Goal: Task Accomplishment & Management: Use online tool/utility

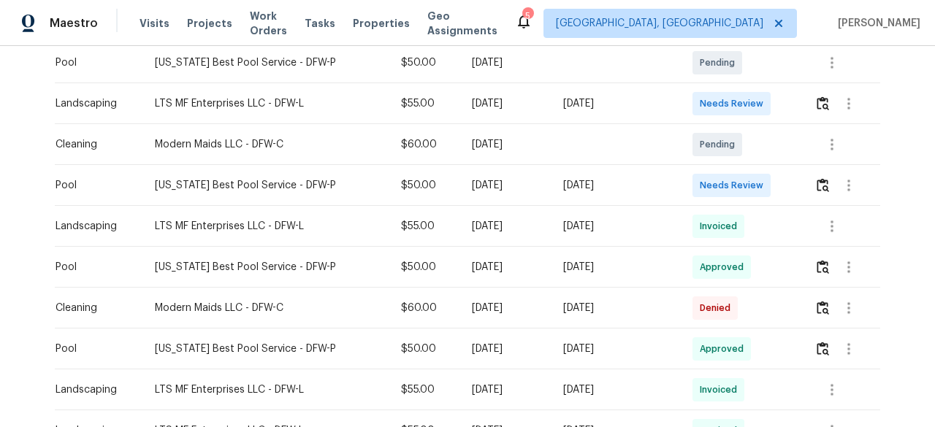
scroll to position [438, 0]
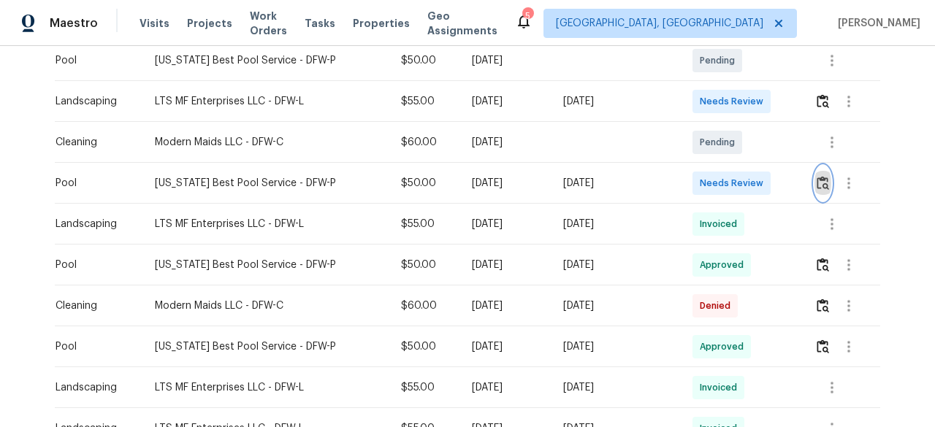
click at [819, 183] on img "button" at bounding box center [822, 183] width 12 height 14
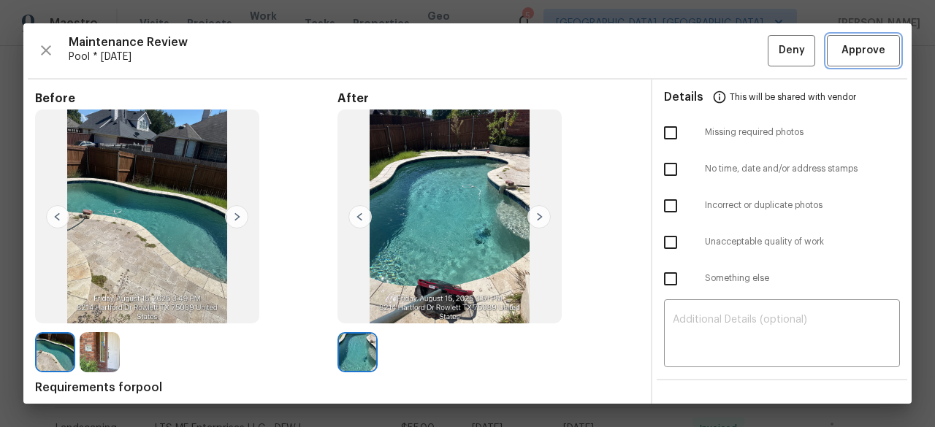
click at [853, 48] on span "Approve" at bounding box center [863, 51] width 44 height 18
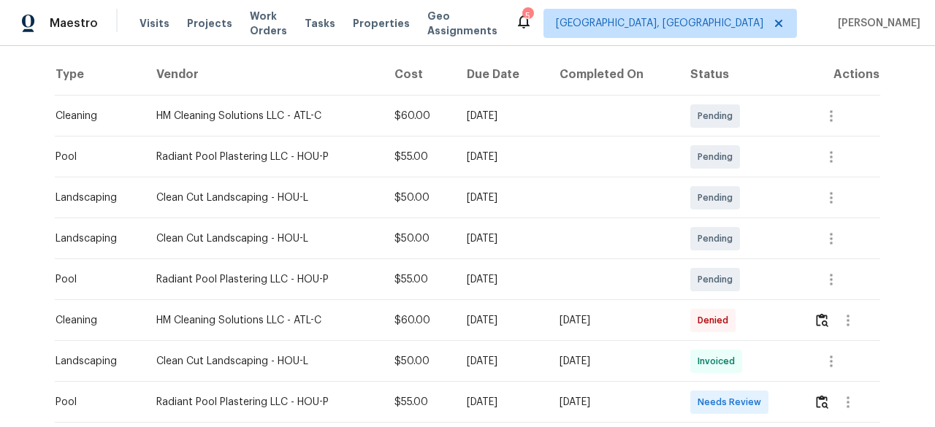
scroll to position [292, 0]
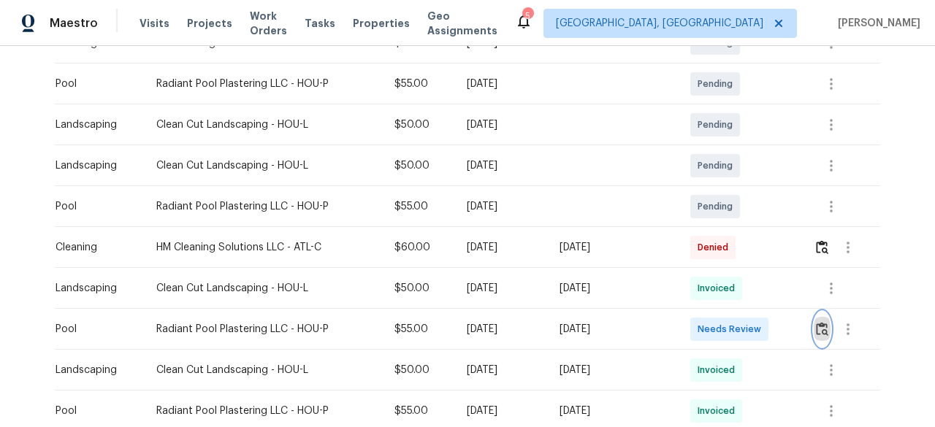
click at [822, 328] on img "button" at bounding box center [822, 329] width 12 height 14
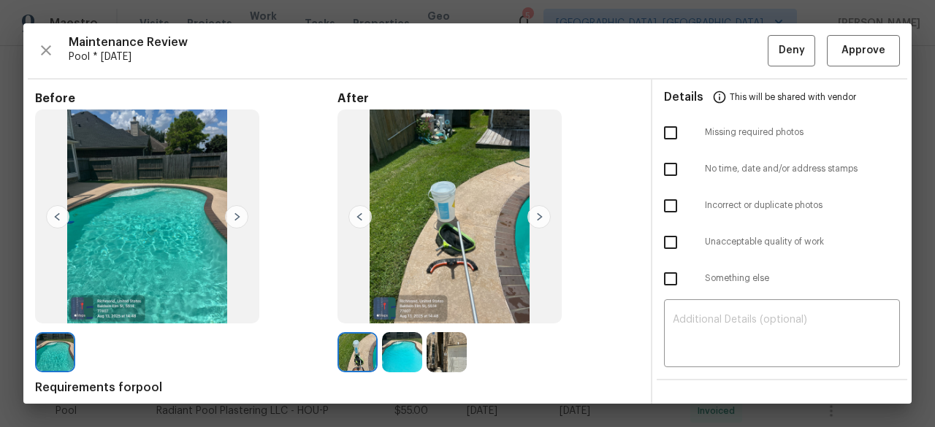
click at [542, 211] on img at bounding box center [538, 216] width 23 height 23
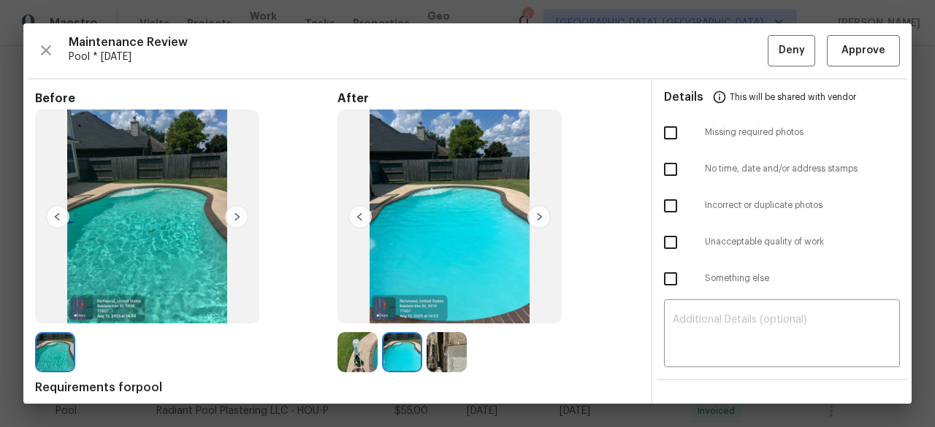
click at [532, 213] on img at bounding box center [538, 216] width 23 height 23
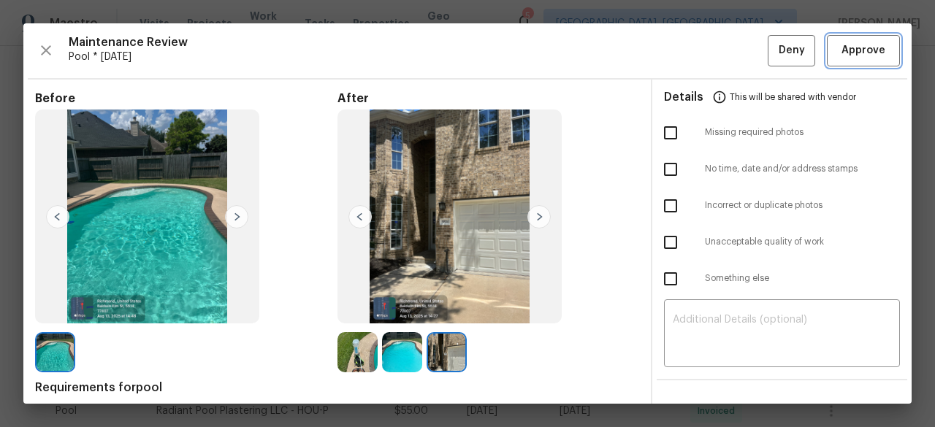
click at [856, 56] on span "Approve" at bounding box center [863, 51] width 44 height 18
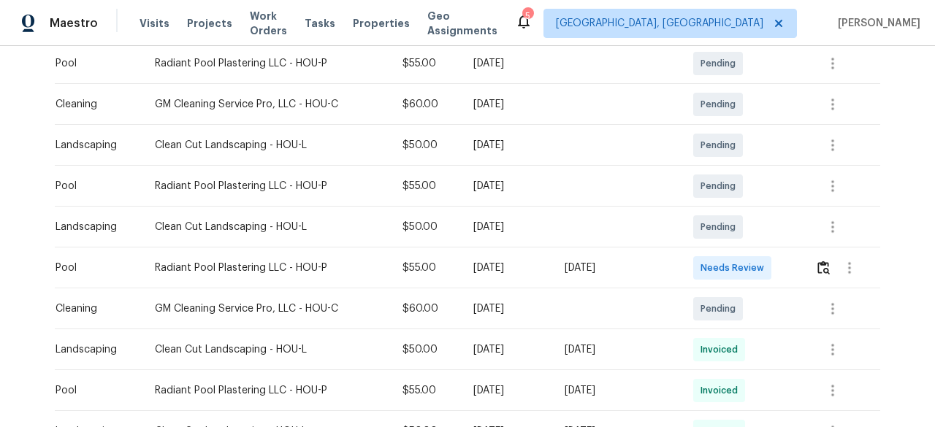
scroll to position [292, 0]
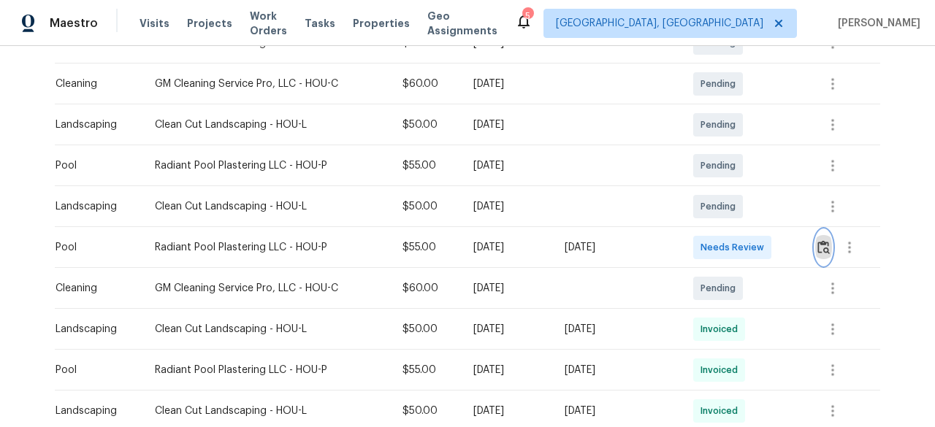
click at [825, 243] on img "button" at bounding box center [823, 247] width 12 height 14
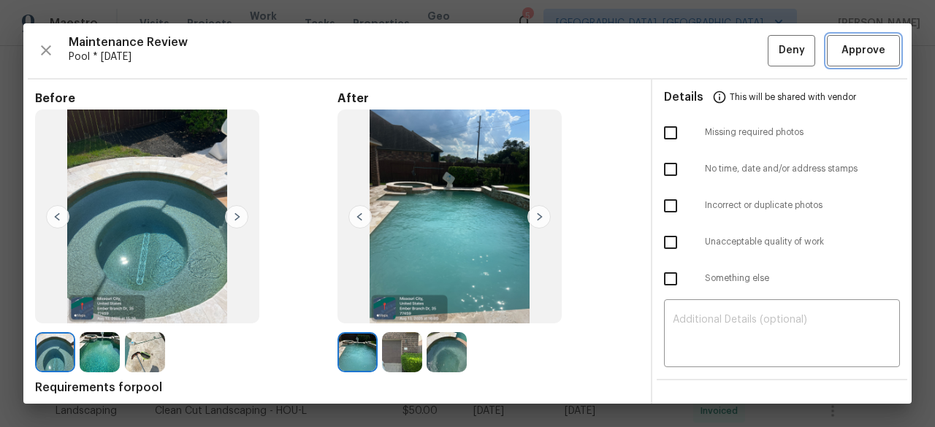
click at [838, 55] on span "Approve" at bounding box center [863, 51] width 50 height 18
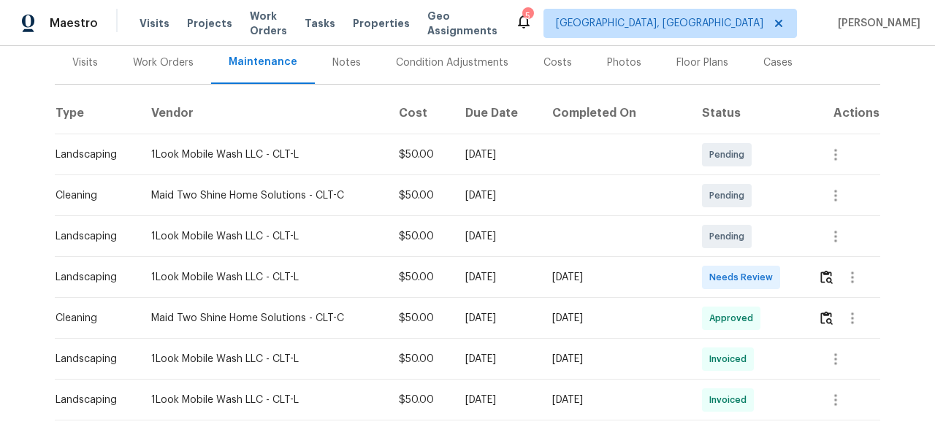
scroll to position [365, 0]
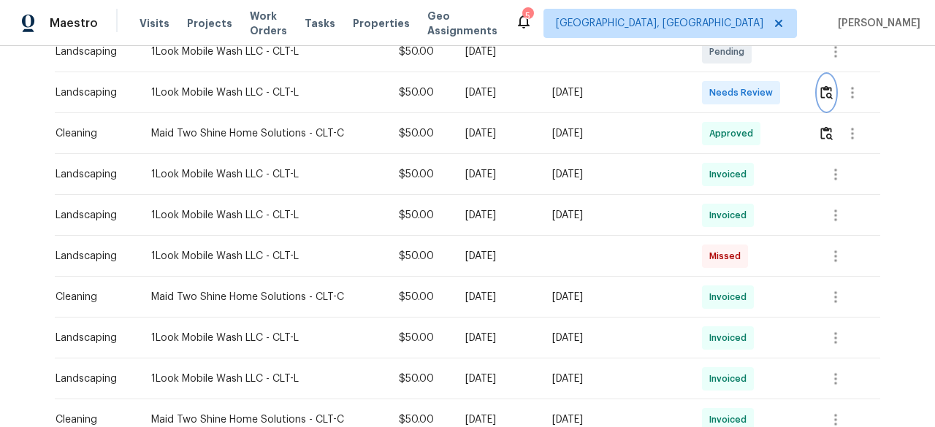
click at [820, 87] on img "button" at bounding box center [826, 92] width 12 height 14
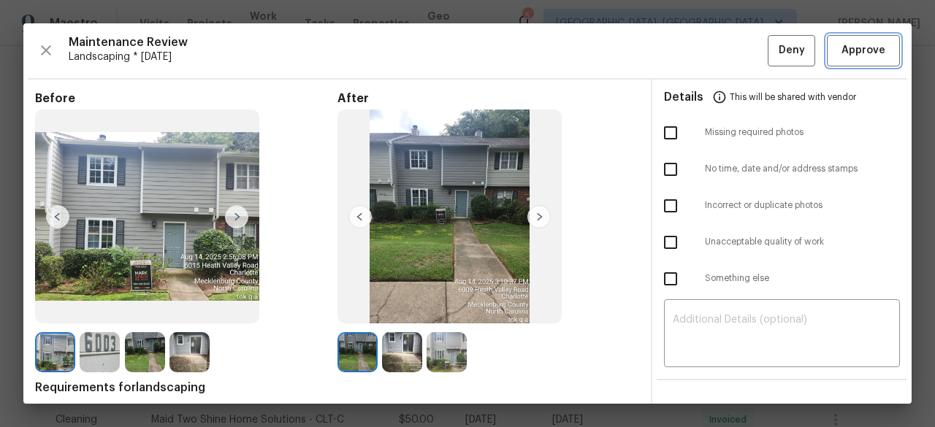
click at [853, 56] on span "Approve" at bounding box center [863, 51] width 44 height 18
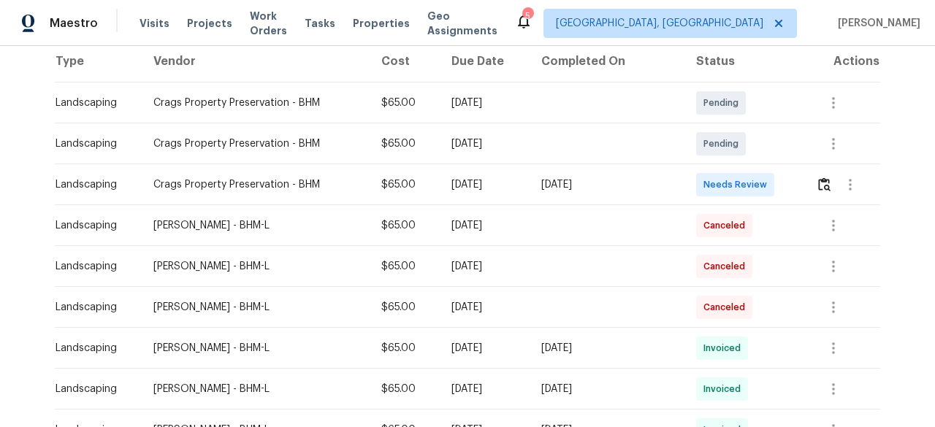
scroll to position [219, 0]
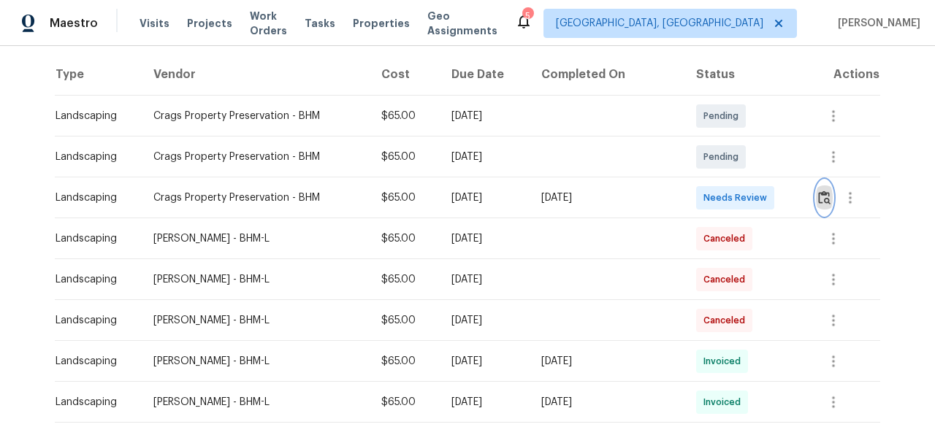
click at [818, 194] on img "button" at bounding box center [824, 198] width 12 height 14
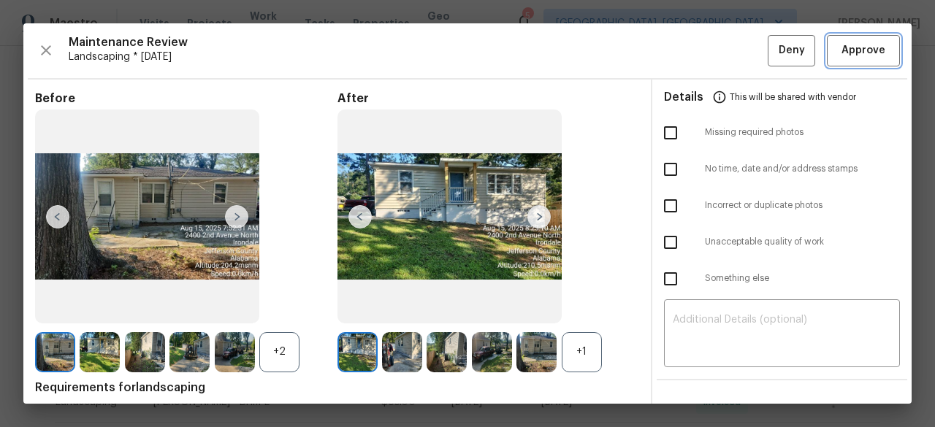
click at [841, 55] on span "Approve" at bounding box center [863, 51] width 44 height 18
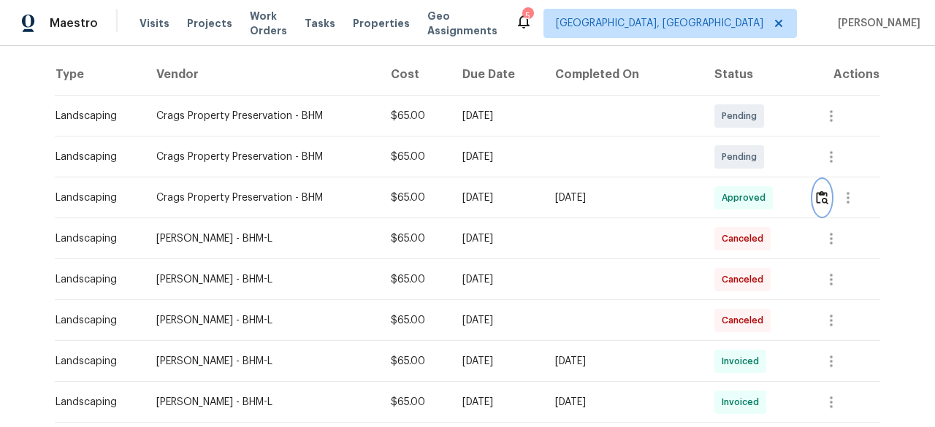
scroll to position [0, 0]
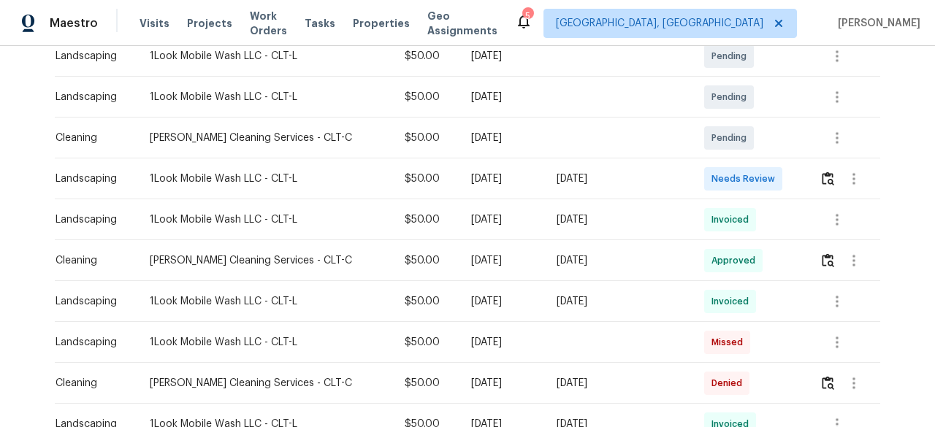
scroll to position [292, 0]
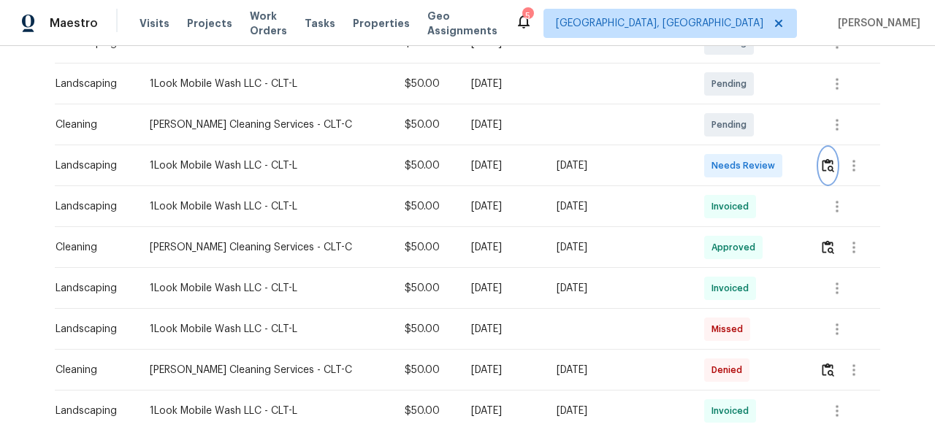
click at [821, 164] on img "button" at bounding box center [827, 165] width 12 height 14
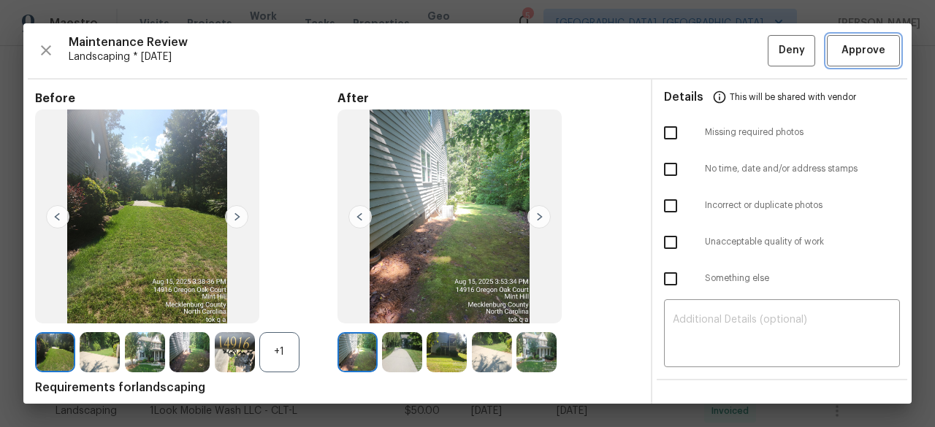
click at [871, 55] on span "Approve" at bounding box center [863, 51] width 44 height 18
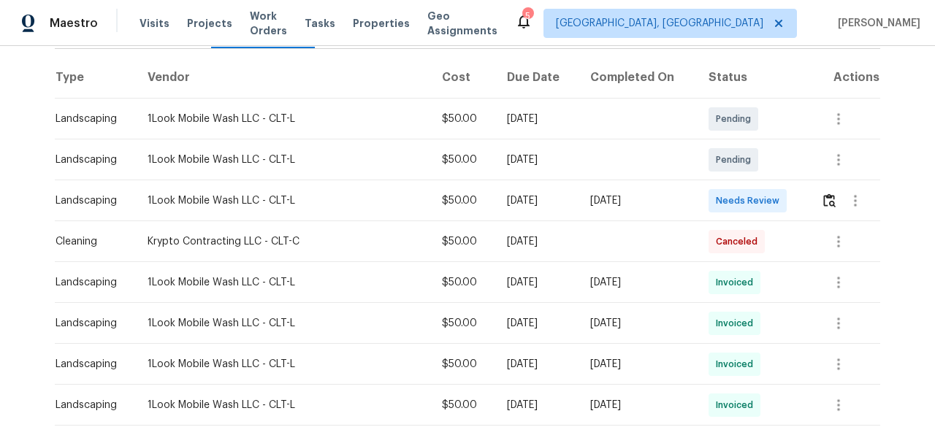
scroll to position [219, 0]
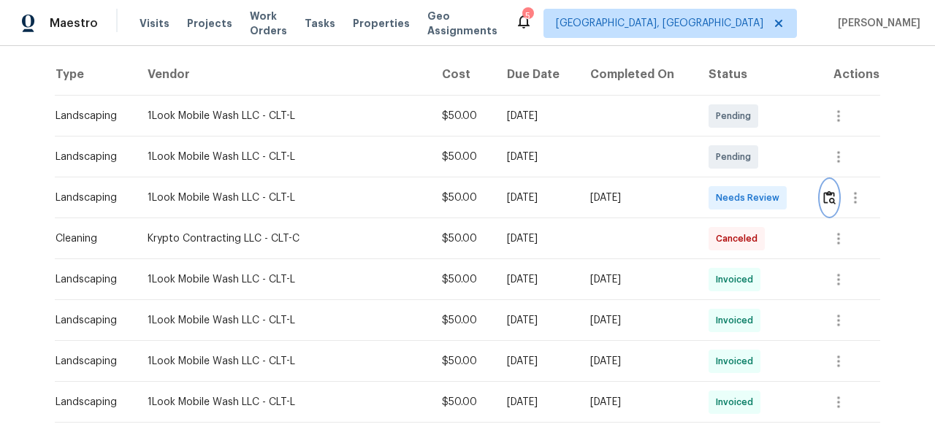
click at [823, 199] on img "button" at bounding box center [829, 198] width 12 height 14
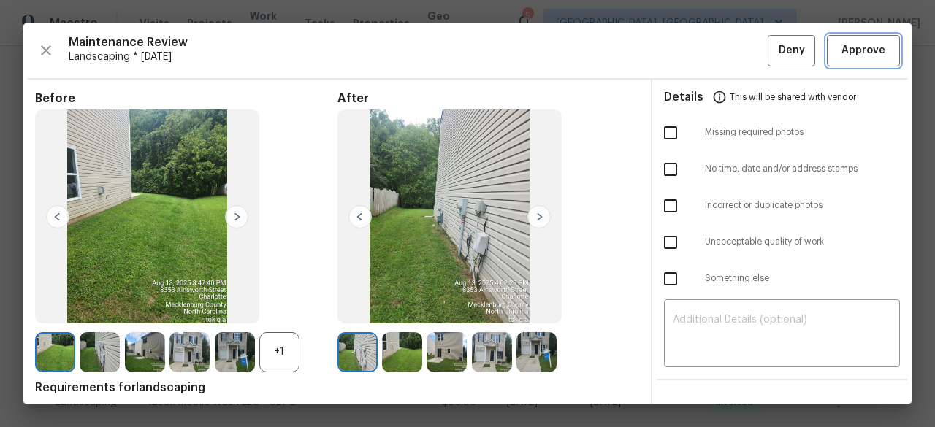
click at [846, 48] on span "Approve" at bounding box center [863, 51] width 44 height 18
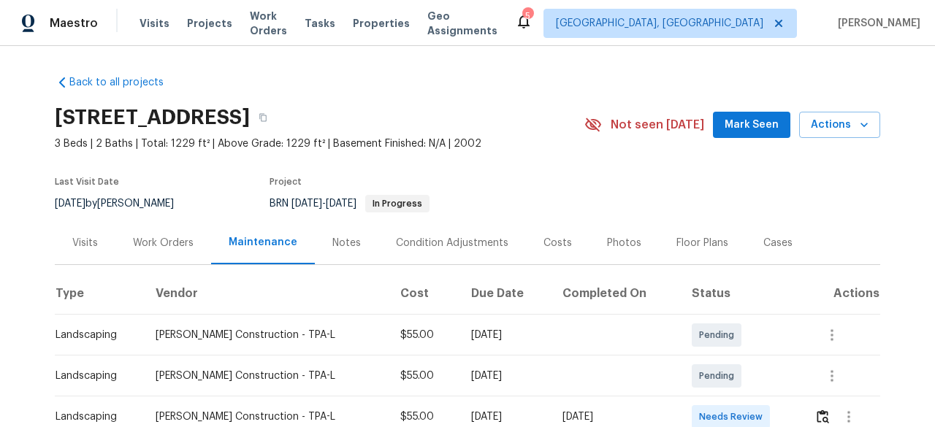
scroll to position [73, 0]
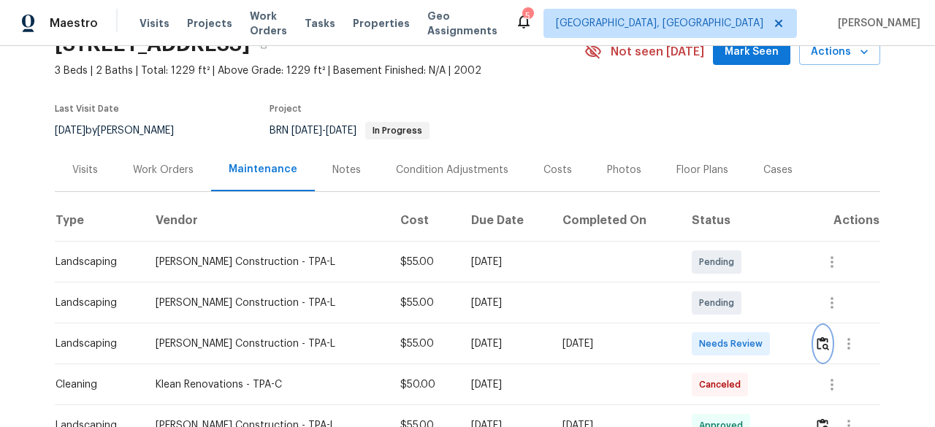
click at [816, 342] on img "button" at bounding box center [822, 344] width 12 height 14
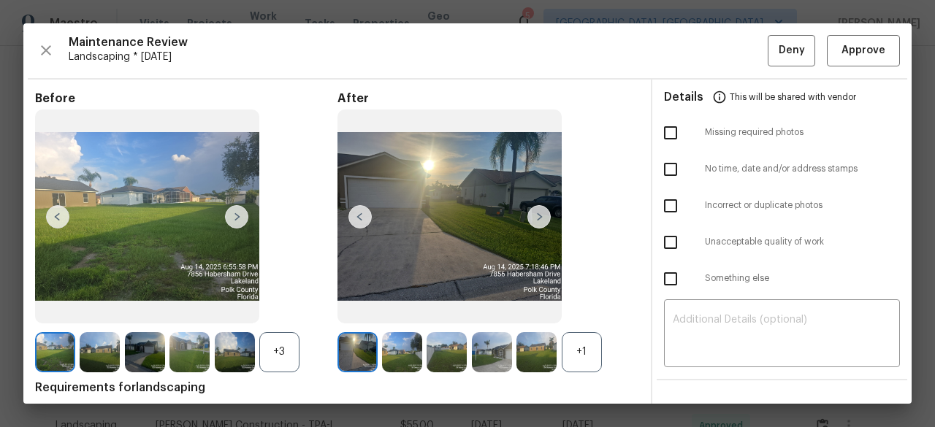
click at [843, 66] on div "Maintenance Review Landscaping * Mon, Aug 11 Deny Approve Before +3 After +1 Re…" at bounding box center [467, 213] width 888 height 380
click at [844, 50] on span "Approve" at bounding box center [863, 51] width 44 height 18
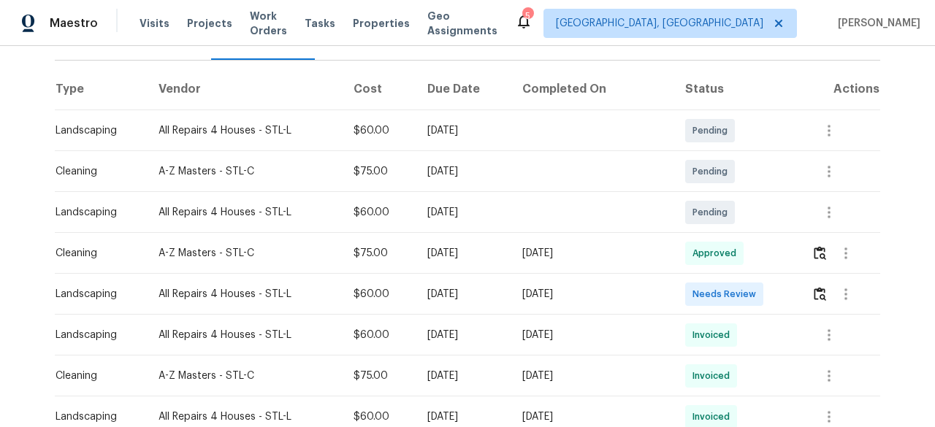
scroll to position [219, 0]
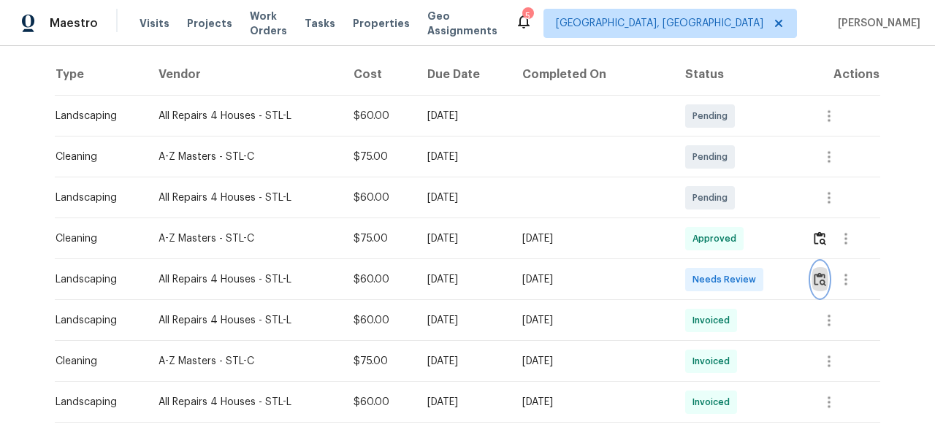
click at [813, 275] on img "button" at bounding box center [819, 279] width 12 height 14
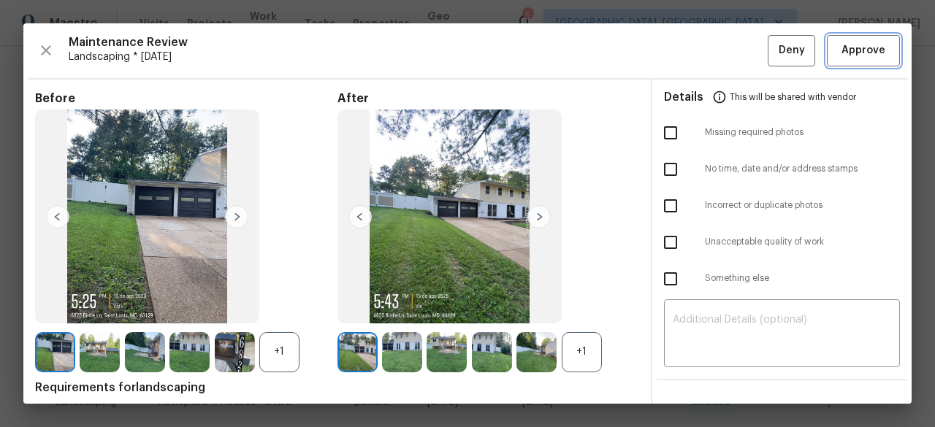
click at [851, 58] on span "Approve" at bounding box center [863, 51] width 44 height 18
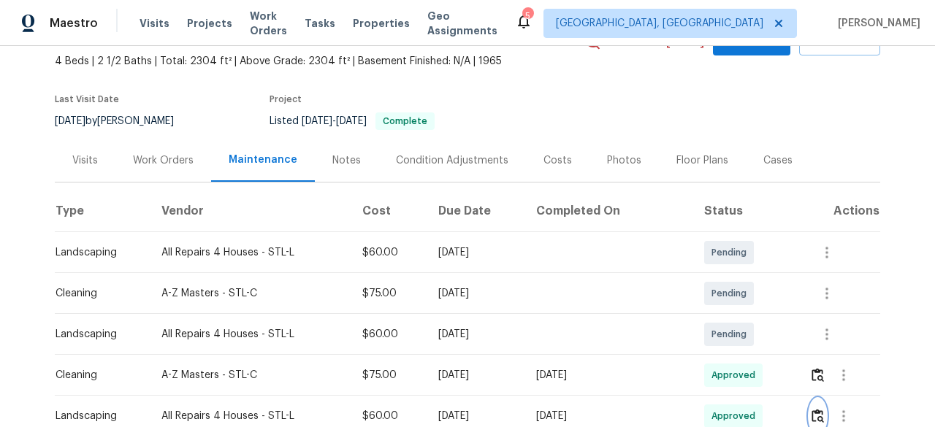
scroll to position [0, 0]
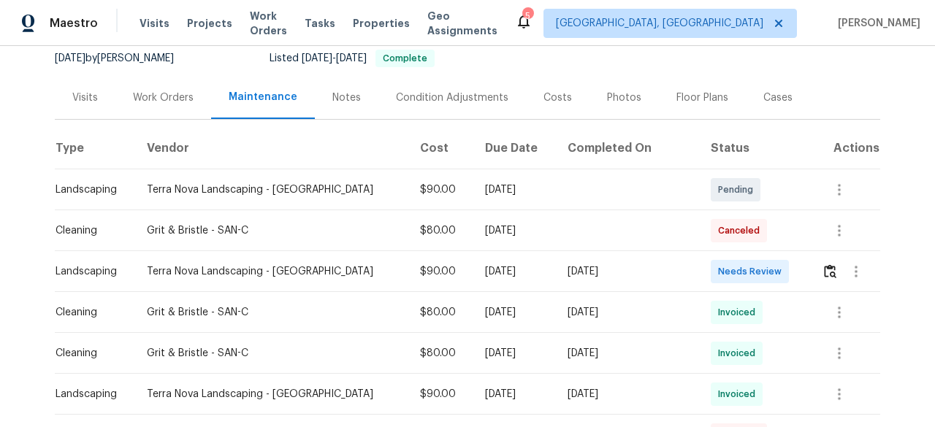
scroll to position [146, 0]
click at [824, 270] on img "button" at bounding box center [830, 271] width 12 height 14
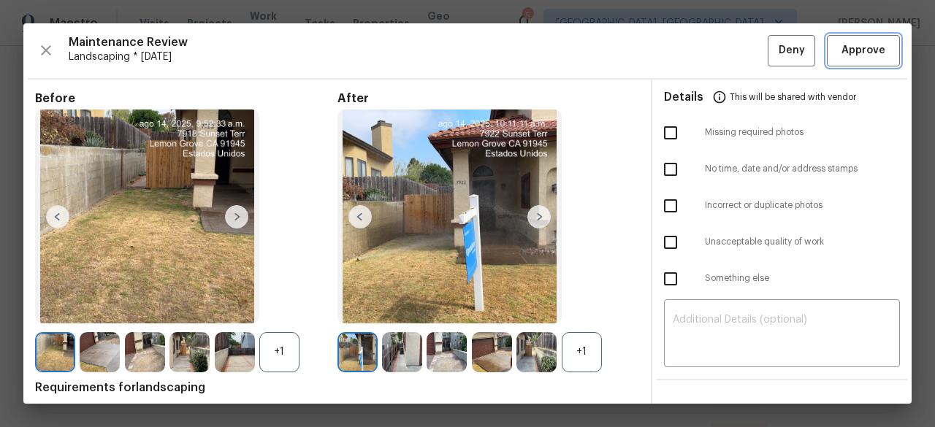
click at [859, 47] on span "Approve" at bounding box center [863, 51] width 44 height 18
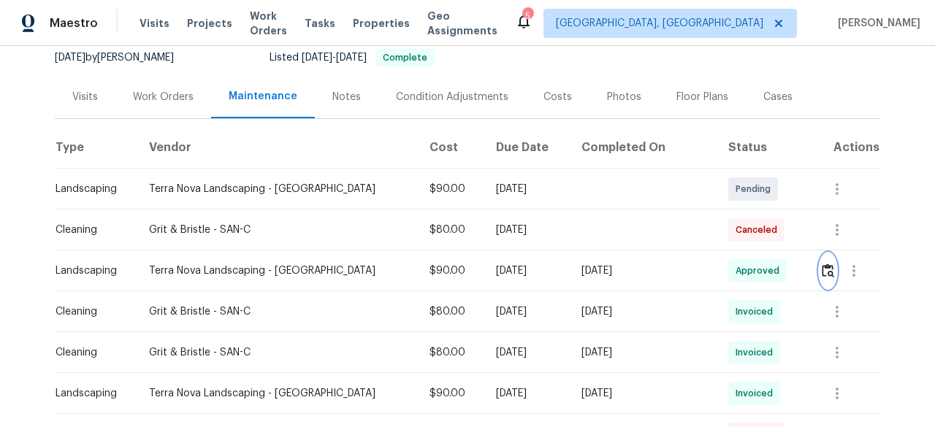
scroll to position [0, 0]
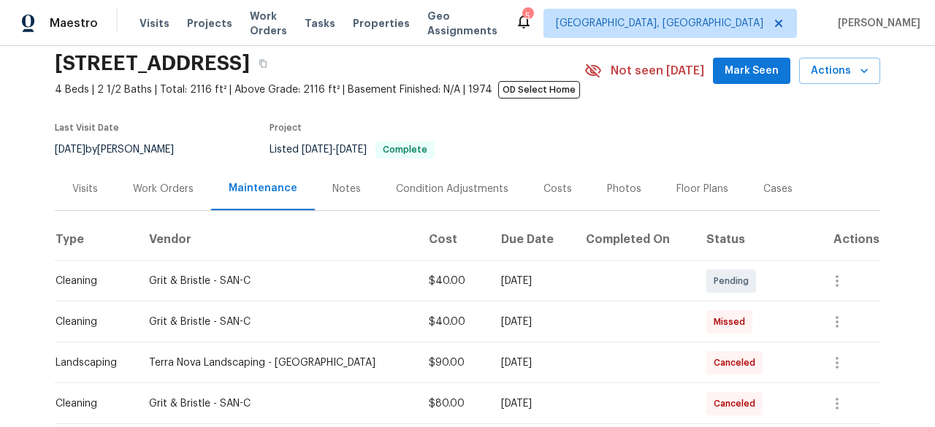
scroll to position [219, 0]
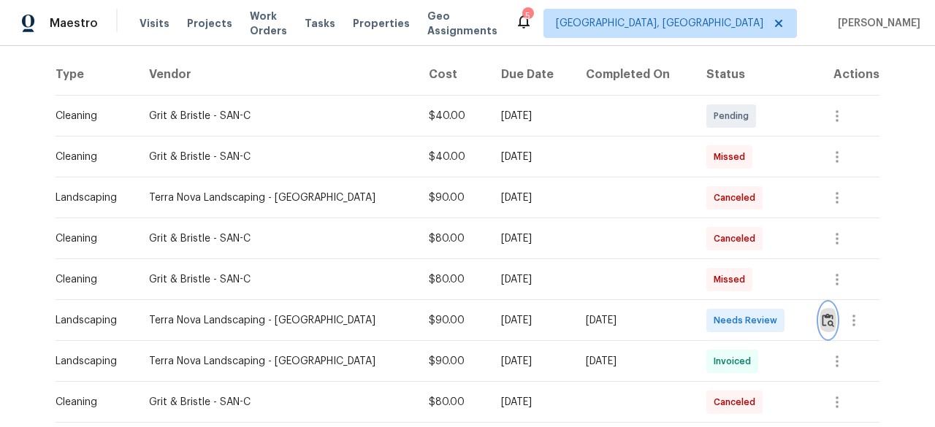
click at [821, 323] on img "button" at bounding box center [827, 320] width 12 height 14
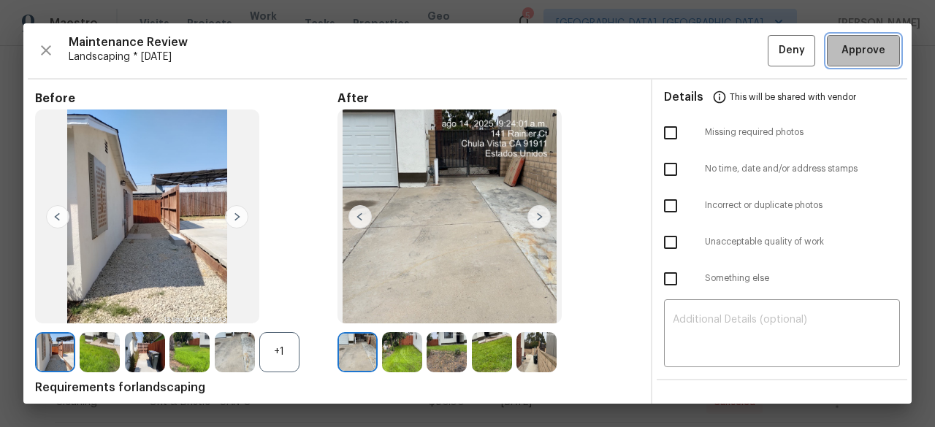
click at [856, 45] on span "Approve" at bounding box center [863, 51] width 44 height 18
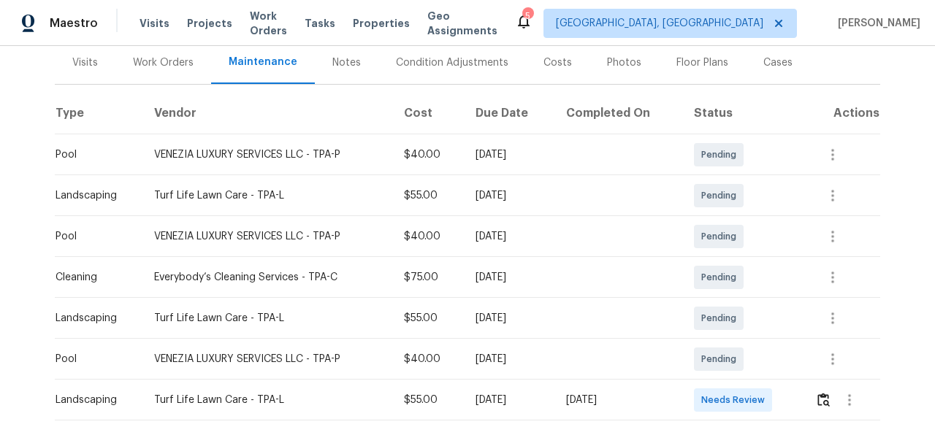
scroll to position [292, 0]
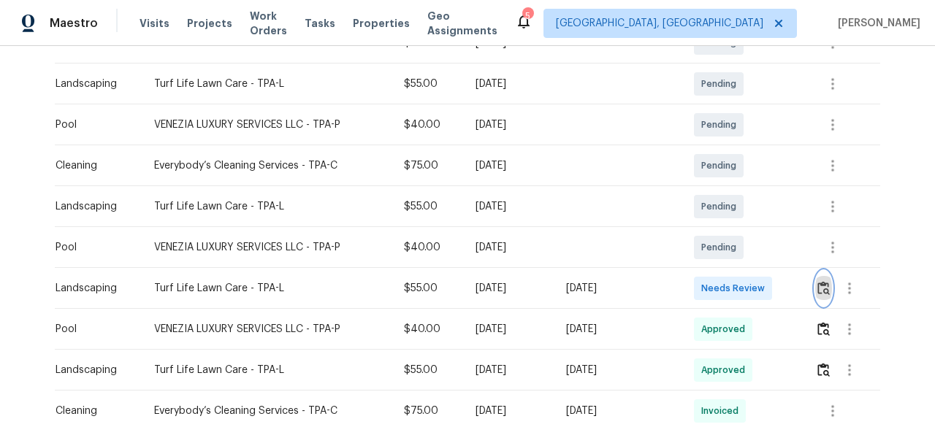
click at [824, 290] on img "button" at bounding box center [823, 288] width 12 height 14
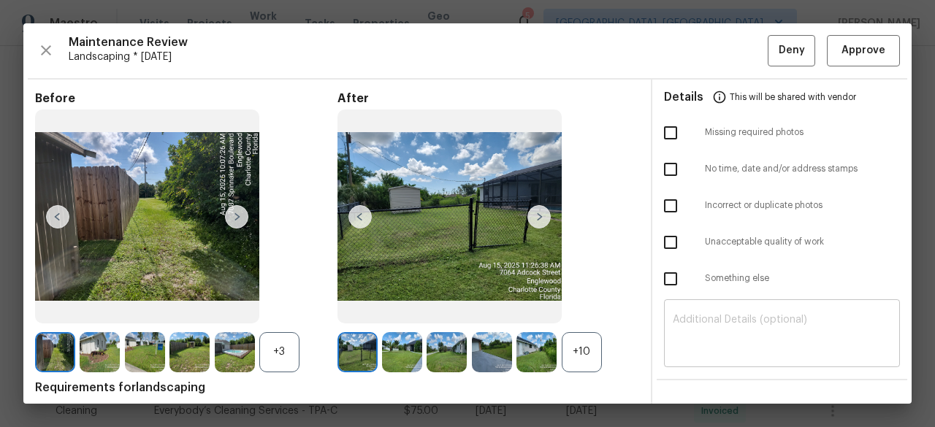
scroll to position [146, 0]
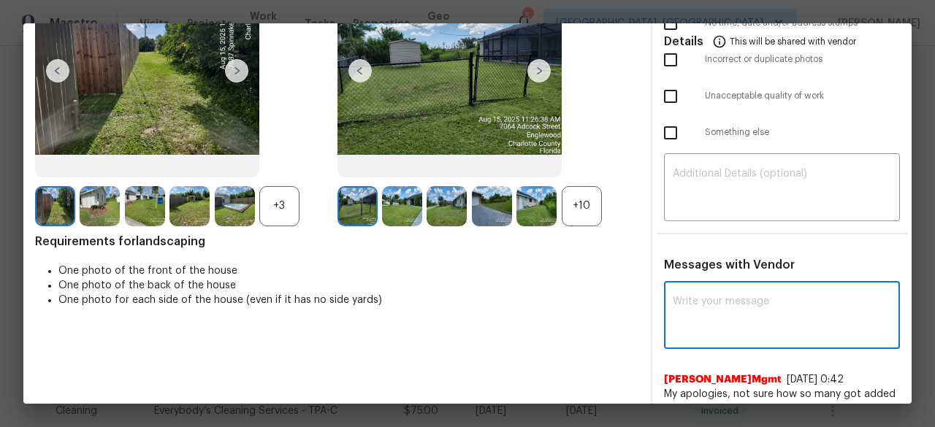
click at [692, 296] on textarea at bounding box center [781, 316] width 218 height 41
paste textarea "Maintenance Audit Team: Hello! After further review the visit has been approved…"
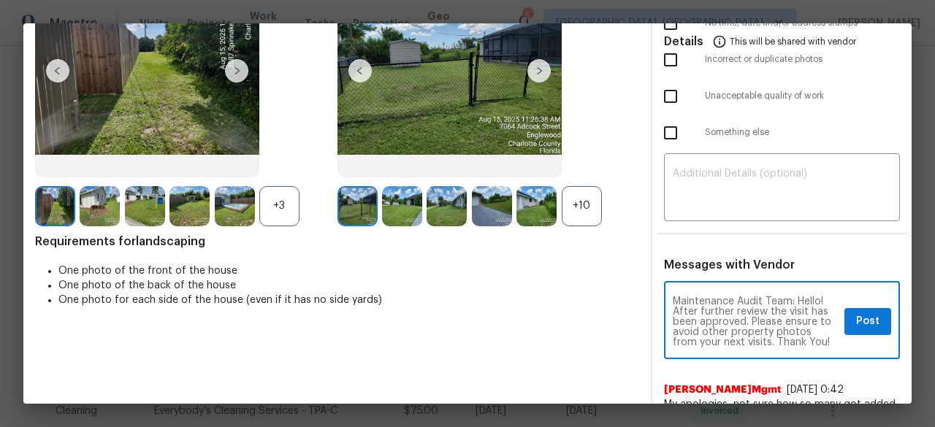
type textarea "Maintenance Audit Team: Hello! After further review the visit has been approved…"
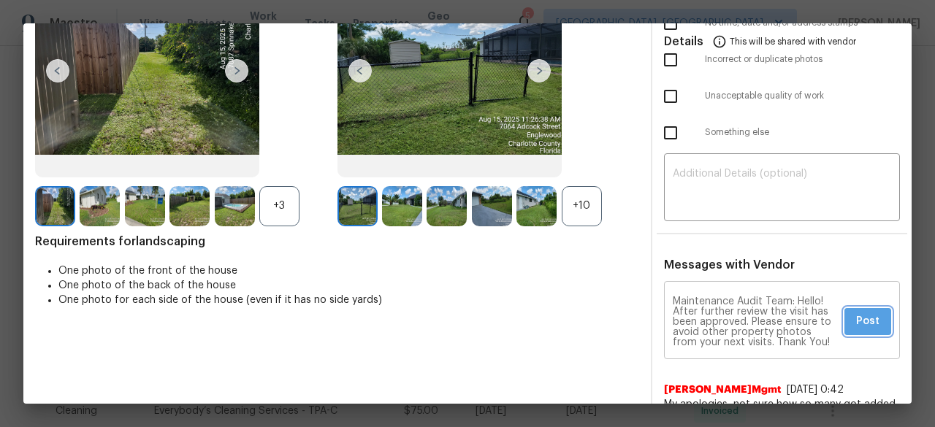
click at [866, 323] on span "Post" at bounding box center [867, 322] width 23 height 18
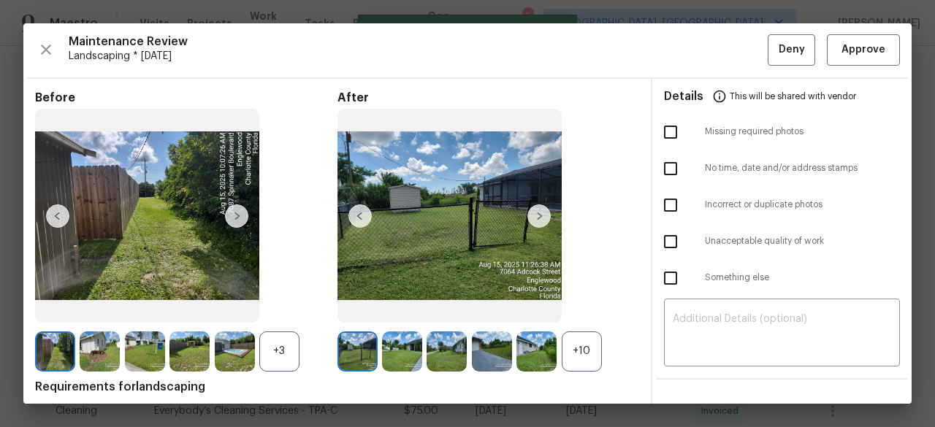
scroll to position [0, 0]
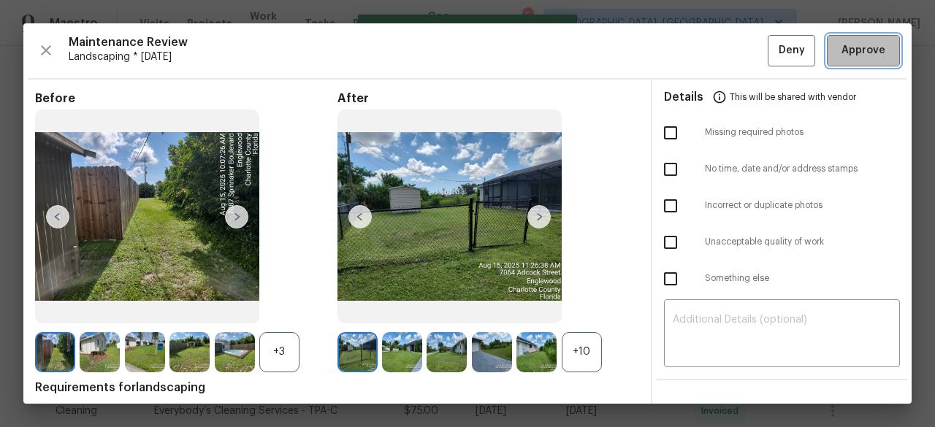
click at [859, 44] on span "Approve" at bounding box center [863, 51] width 44 height 18
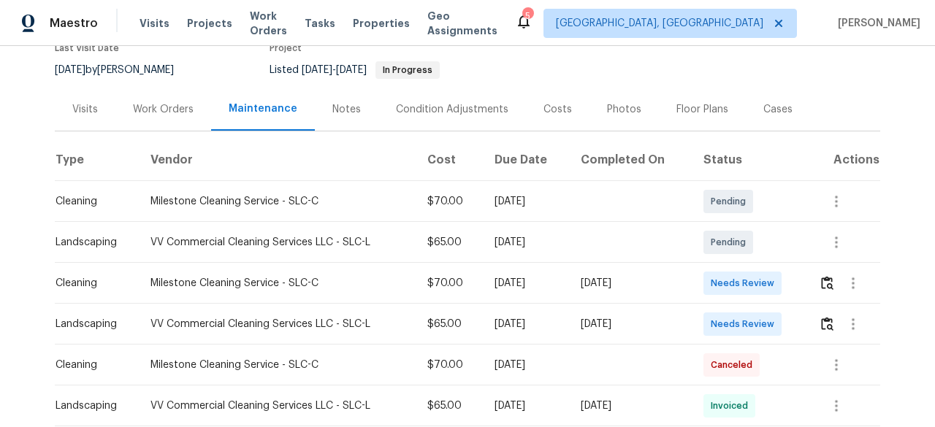
scroll to position [146, 0]
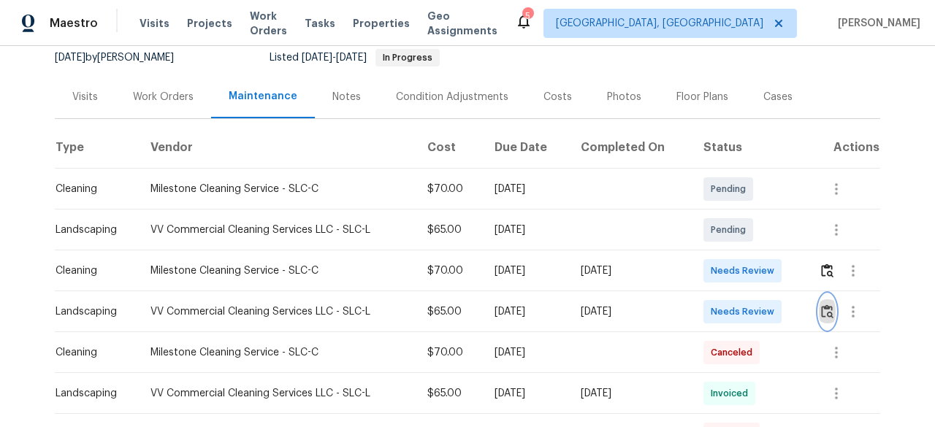
click at [822, 318] on img "button" at bounding box center [827, 311] width 12 height 14
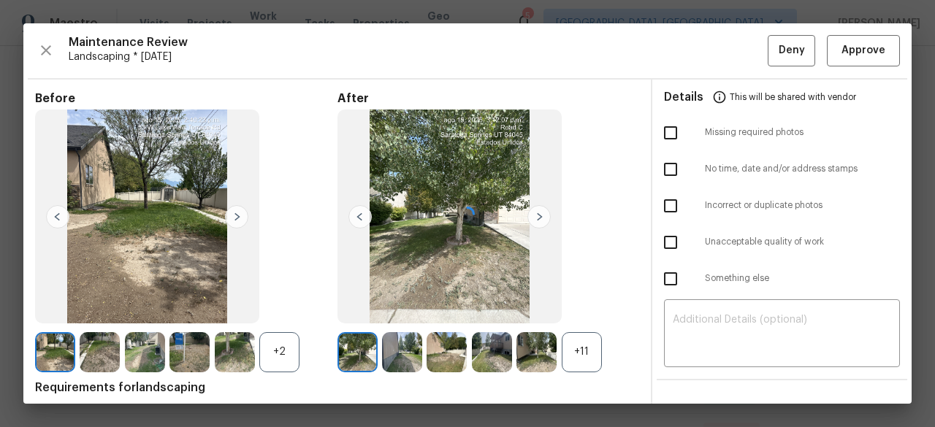
click at [850, 54] on div at bounding box center [467, 213] width 888 height 380
click at [841, 50] on span "Approve" at bounding box center [863, 51] width 44 height 18
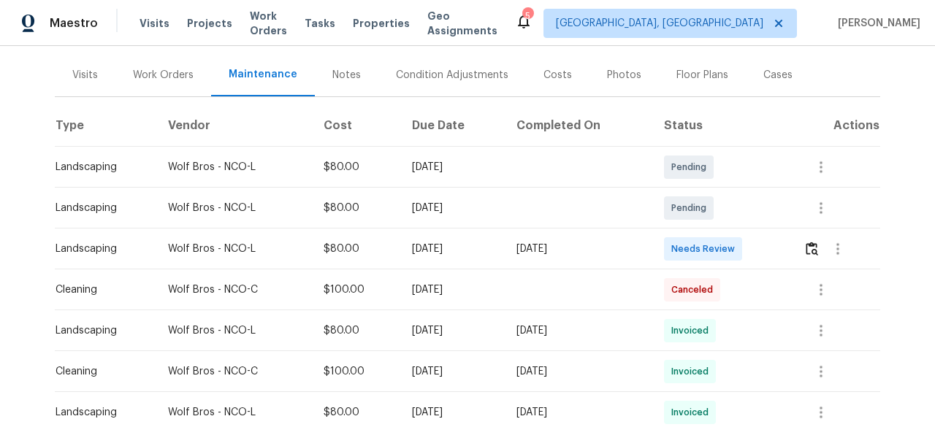
scroll to position [219, 0]
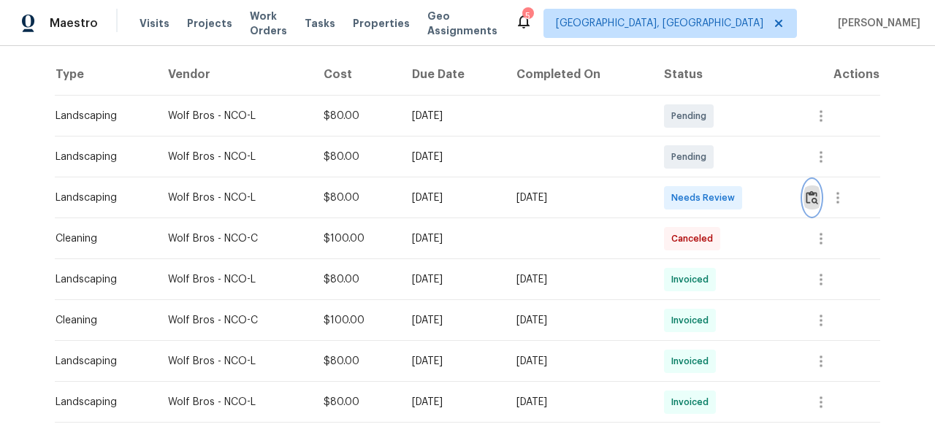
click at [809, 199] on img "button" at bounding box center [811, 198] width 12 height 14
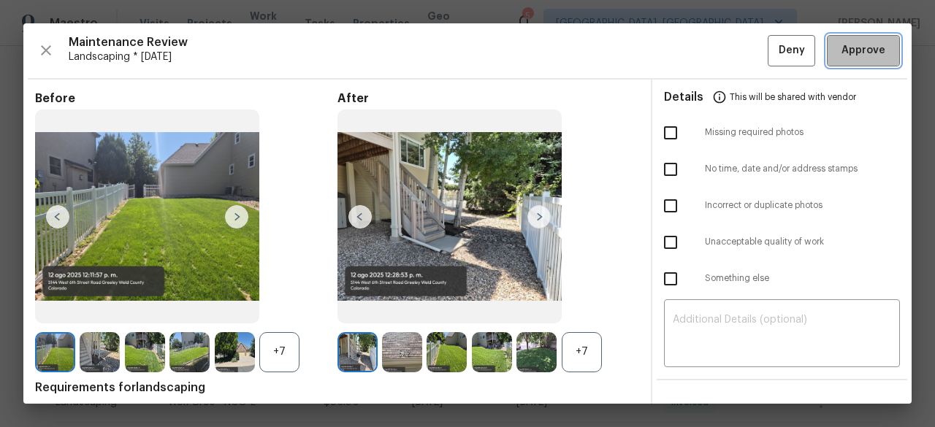
click at [851, 51] on span "Approve" at bounding box center [863, 51] width 44 height 18
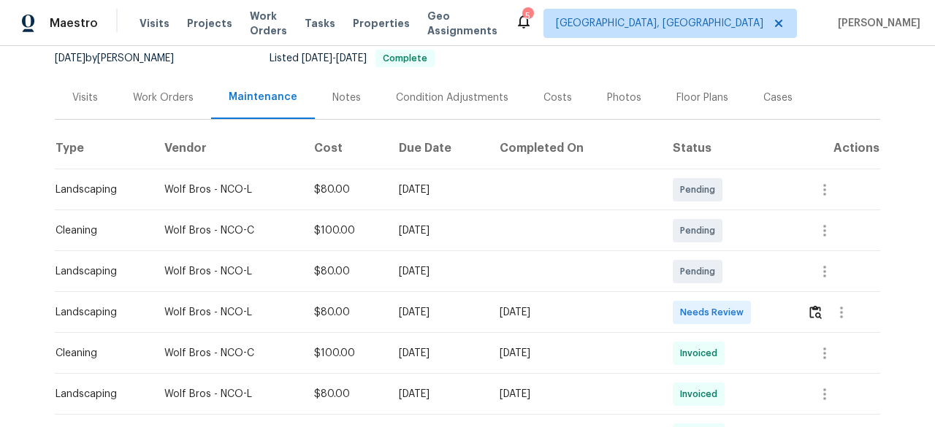
scroll to position [146, 0]
click at [809, 304] on img "button" at bounding box center [815, 311] width 12 height 14
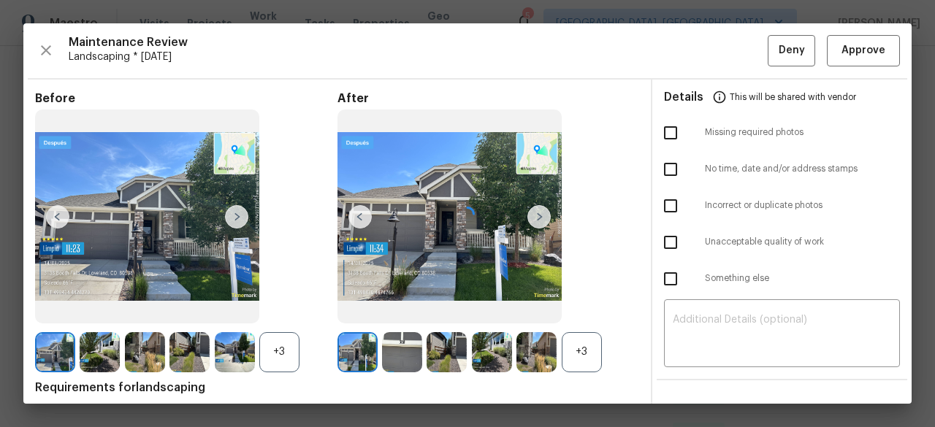
click at [837, 53] on div at bounding box center [467, 213] width 888 height 380
click at [867, 42] on span "Approve" at bounding box center [863, 51] width 44 height 18
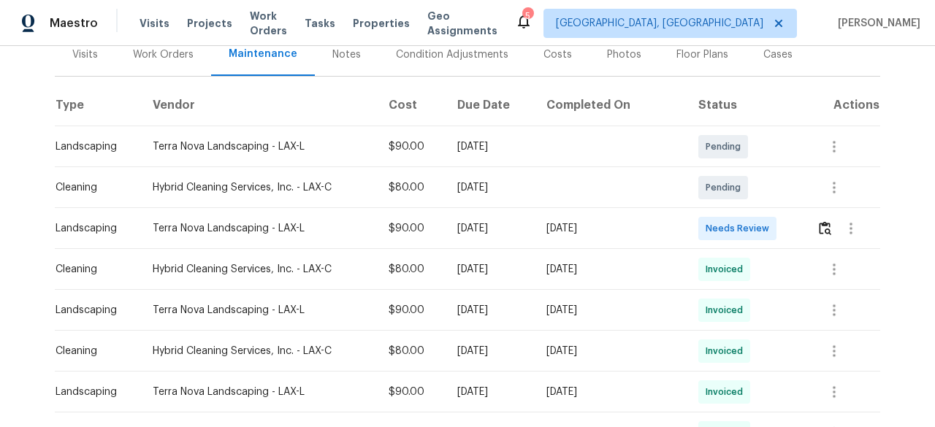
scroll to position [219, 0]
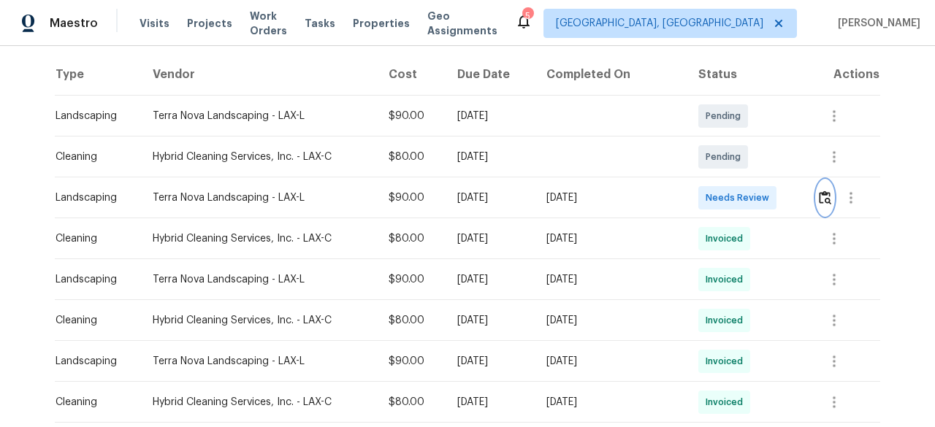
click at [819, 201] on img "button" at bounding box center [825, 198] width 12 height 14
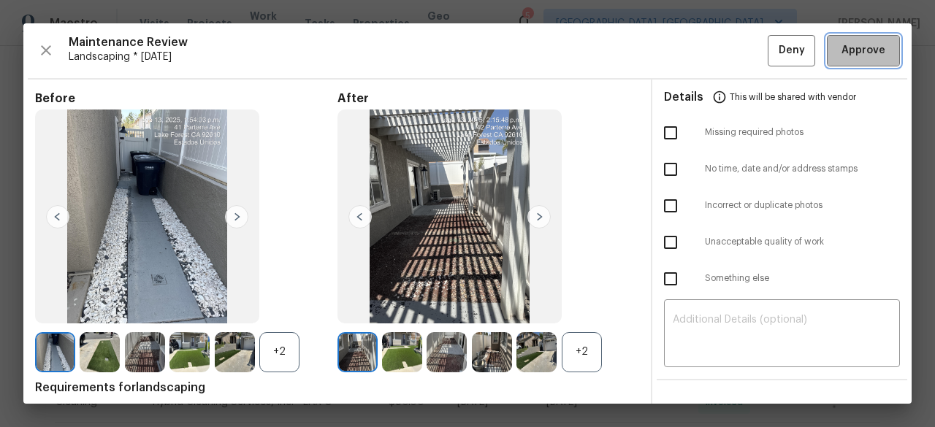
click at [858, 53] on span "Approve" at bounding box center [863, 51] width 44 height 18
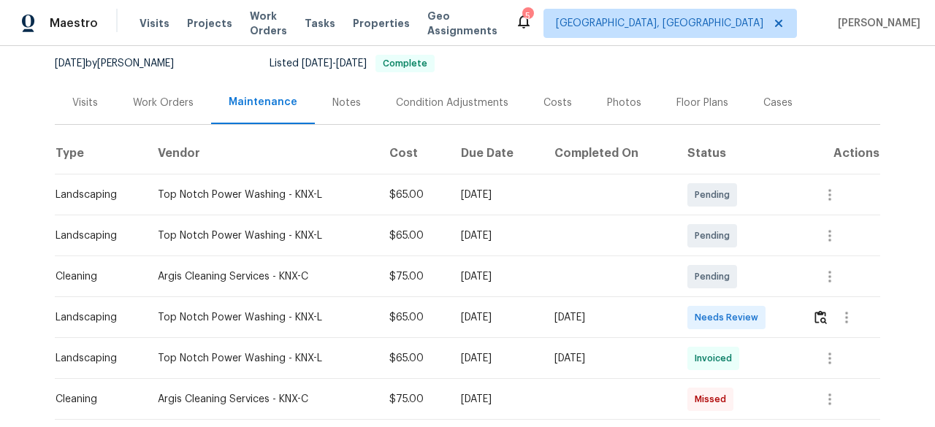
scroll to position [146, 0]
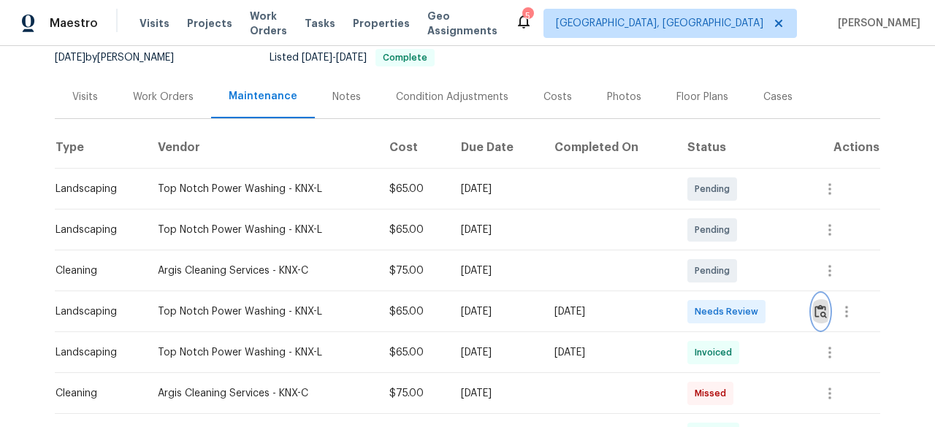
click at [821, 315] on img "button" at bounding box center [820, 311] width 12 height 14
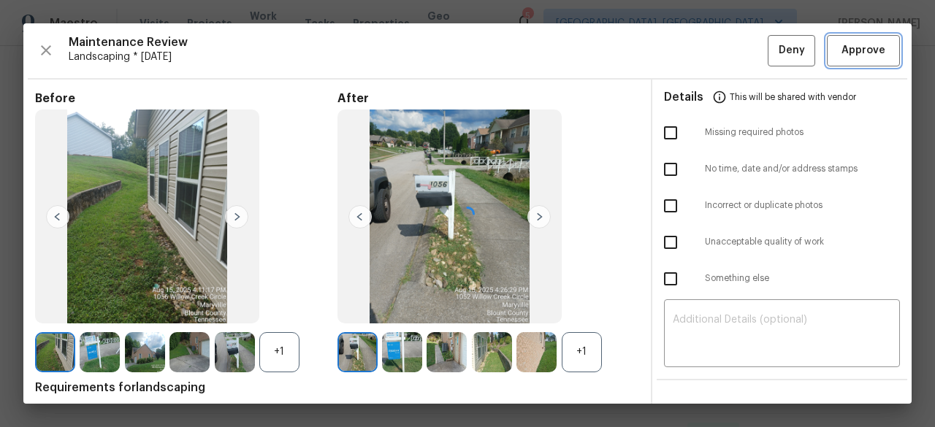
click at [863, 47] on span "Approve" at bounding box center [863, 51] width 44 height 18
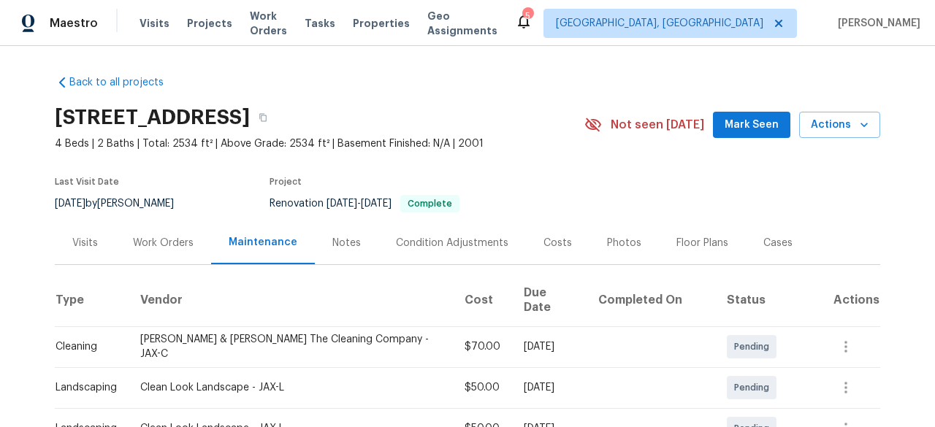
scroll to position [219, 0]
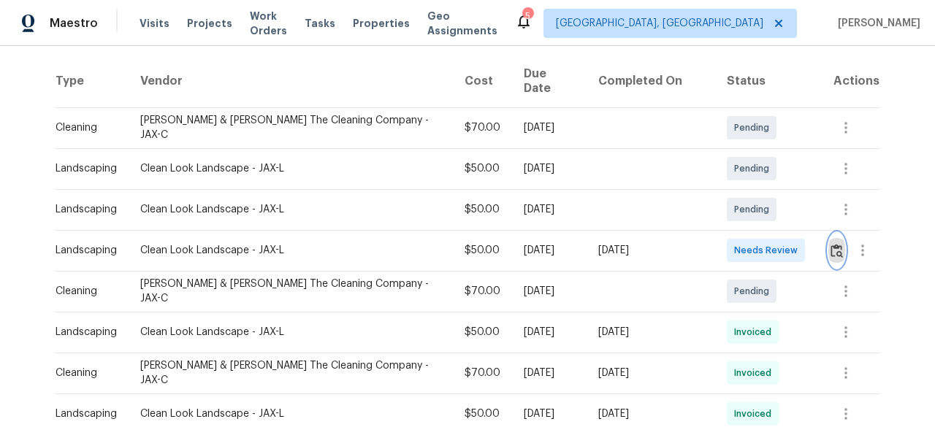
click at [830, 244] on img "button" at bounding box center [836, 251] width 12 height 14
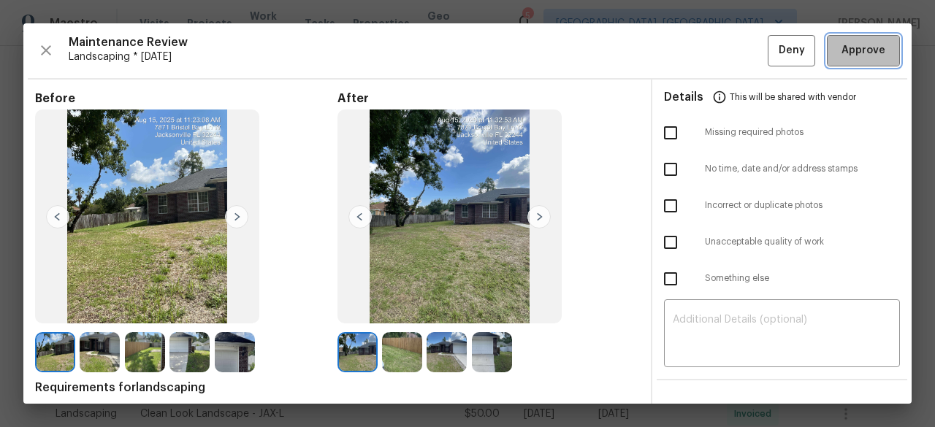
click at [858, 55] on span "Approve" at bounding box center [863, 51] width 44 height 18
